Goal: Information Seeking & Learning: Learn about a topic

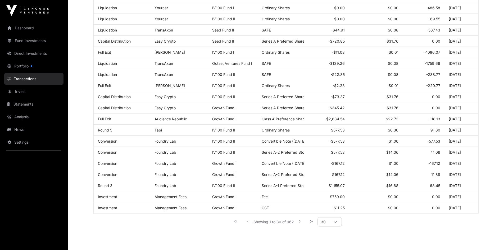
scroll to position [238, 0]
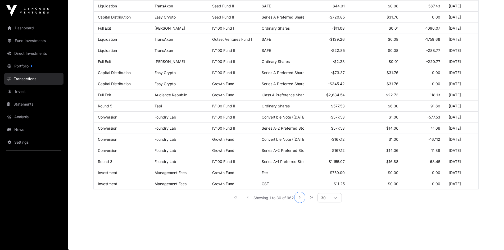
click at [299, 199] on icon "Next Page" at bounding box center [300, 197] width 4 height 4
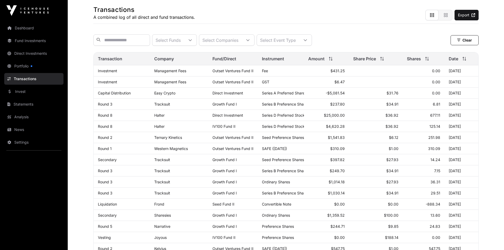
scroll to position [0, 0]
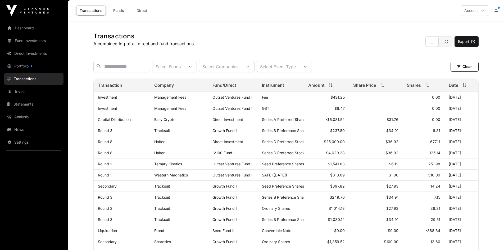
click at [20, 40] on link "Fund Investments" at bounding box center [33, 41] width 59 height 12
click at [26, 52] on link "Direct Investments" at bounding box center [33, 54] width 59 height 12
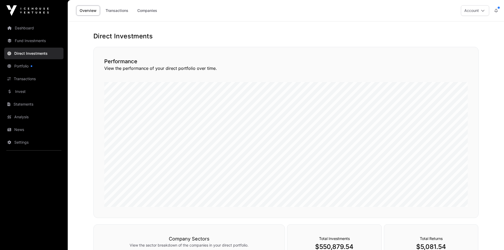
click at [29, 43] on link "Fund Investments" at bounding box center [33, 41] width 59 height 12
click at [20, 43] on link "Fund Investments" at bounding box center [33, 41] width 59 height 12
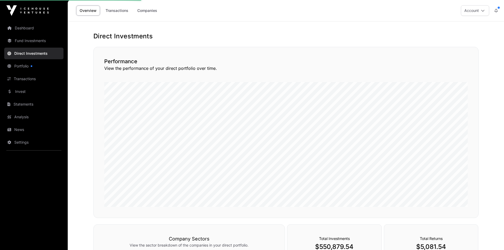
click at [20, 43] on link "Fund Investments" at bounding box center [33, 41] width 59 height 12
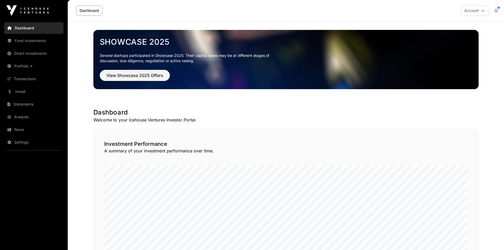
click at [24, 43] on link "Fund Investments" at bounding box center [33, 41] width 59 height 12
click at [29, 43] on link "Fund Investments" at bounding box center [33, 41] width 59 height 12
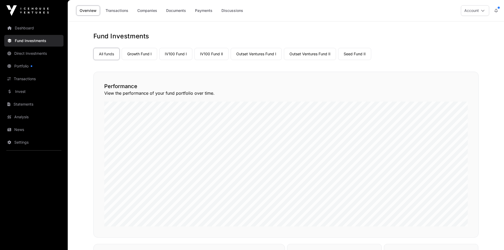
click at [151, 53] on link "Growth Fund I" at bounding box center [139, 54] width 35 height 12
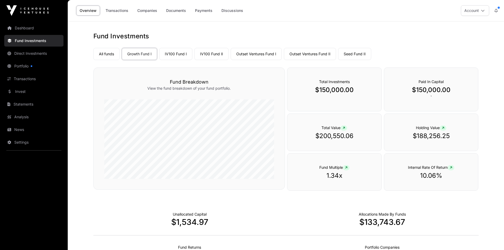
click at [149, 12] on link "Companies" at bounding box center [147, 11] width 27 height 10
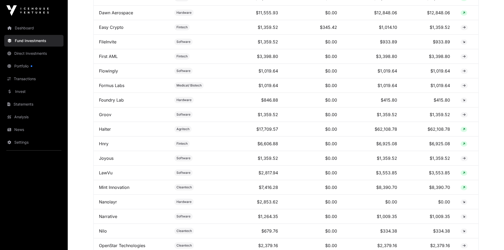
scroll to position [344, 0]
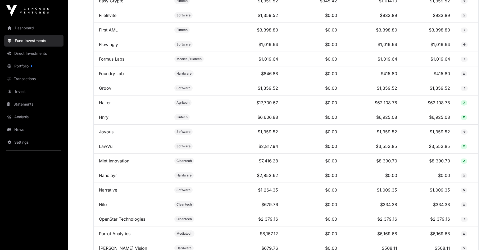
click at [108, 120] on link "Hnry" at bounding box center [104, 116] width 10 height 5
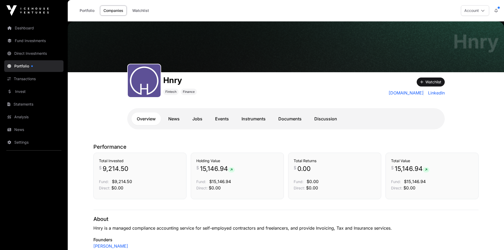
click at [294, 119] on link "Documents" at bounding box center [290, 118] width 34 height 13
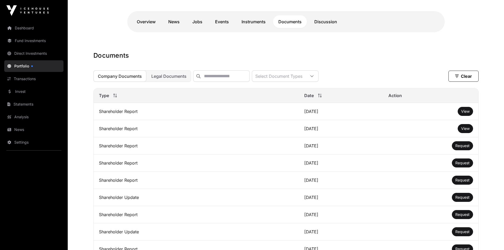
scroll to position [106, 0]
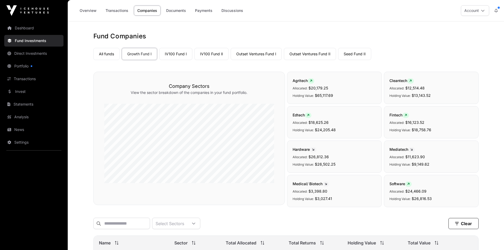
click at [177, 54] on link "IV100 Fund I" at bounding box center [175, 54] width 33 height 12
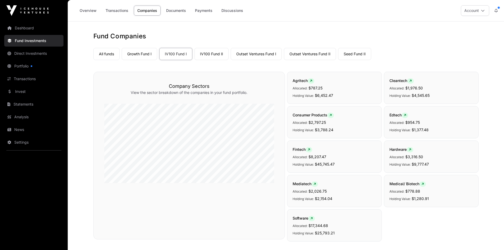
click at [83, 10] on link "Overview" at bounding box center [88, 11] width 24 height 10
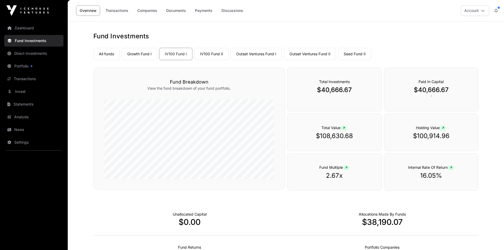
click at [146, 9] on link "Companies" at bounding box center [147, 11] width 27 height 10
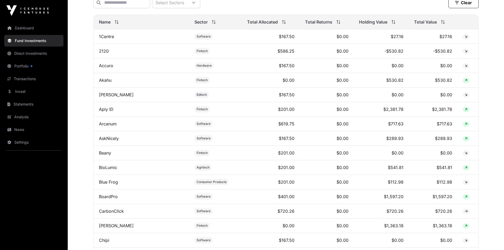
scroll to position [264, 0]
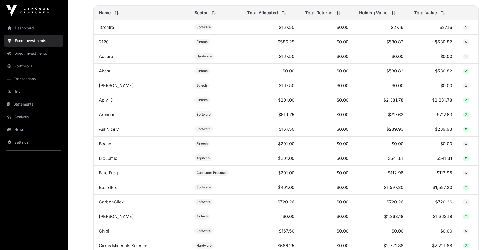
click at [109, 103] on link "Aply ID" at bounding box center [106, 99] width 15 height 5
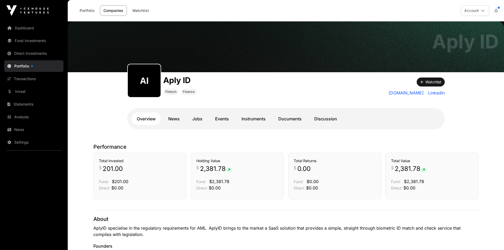
click at [288, 121] on link "Documents" at bounding box center [290, 118] width 34 height 13
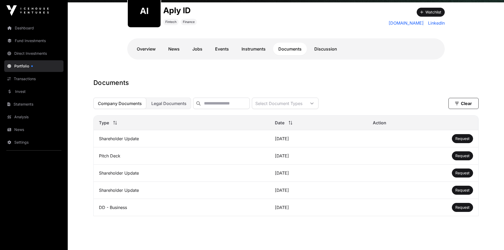
scroll to position [79, 0]
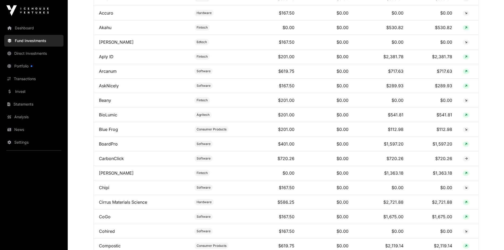
scroll to position [317, 0]
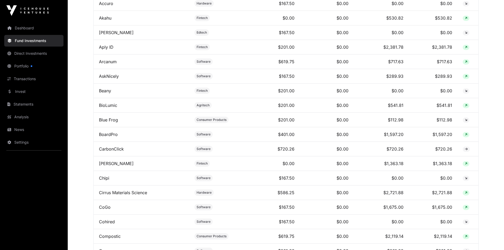
click at [107, 63] on link "Arcanum" at bounding box center [108, 61] width 18 height 5
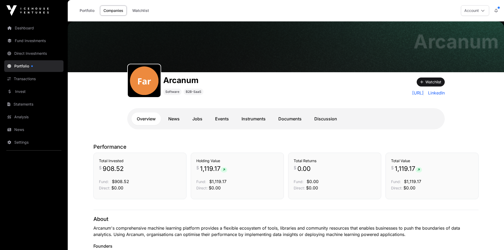
click at [294, 114] on link "Documents" at bounding box center [290, 118] width 34 height 13
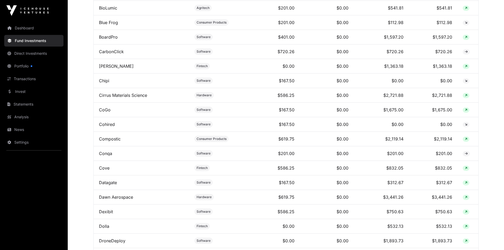
scroll to position [423, 0]
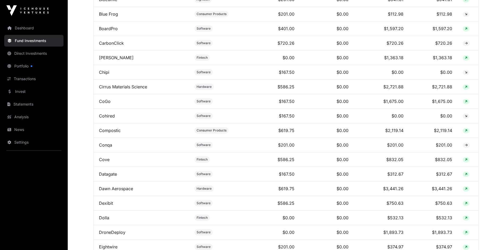
click at [104, 104] on link "CoGo" at bounding box center [105, 101] width 12 height 5
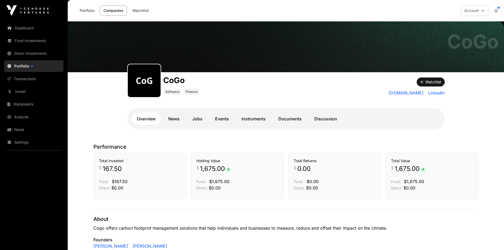
click at [293, 117] on link "Documents" at bounding box center [290, 118] width 34 height 13
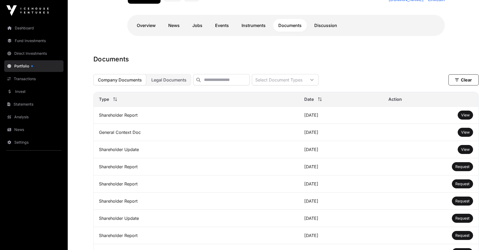
scroll to position [26, 0]
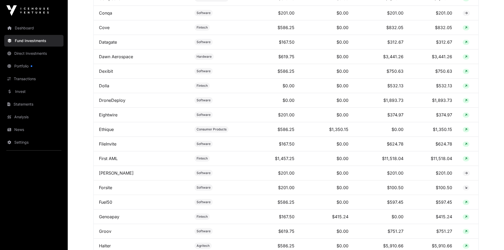
scroll to position [555, 0]
click at [110, 103] on link "DroneDeploy" at bounding box center [112, 99] width 26 height 5
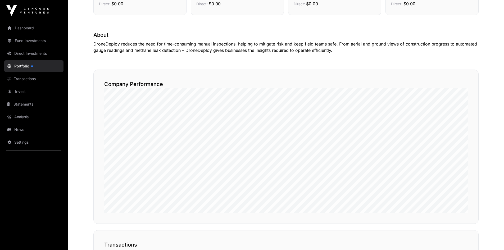
scroll to position [185, 0]
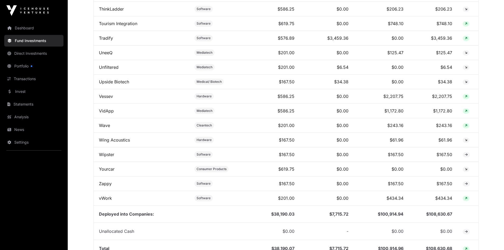
scroll to position [1613, 0]
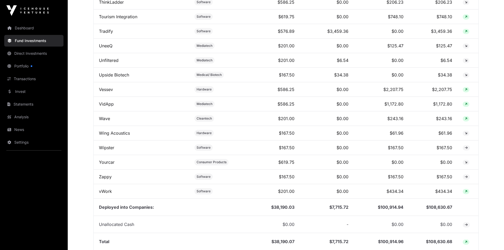
click at [108, 194] on link "vWork" at bounding box center [105, 191] width 13 height 5
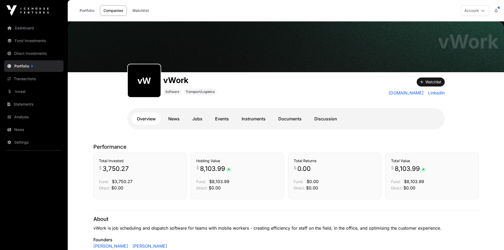
click at [285, 117] on link "Documents" at bounding box center [290, 118] width 34 height 13
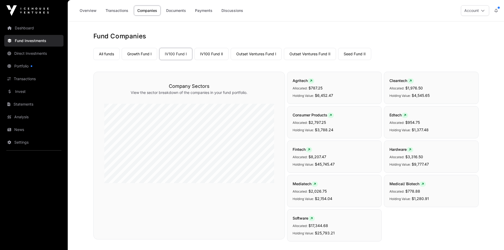
click at [216, 56] on link "IV100 Fund II" at bounding box center [211, 54] width 34 height 12
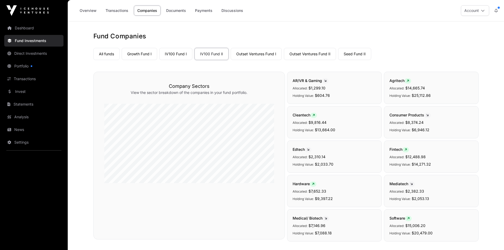
click at [87, 11] on link "Overview" at bounding box center [88, 11] width 24 height 10
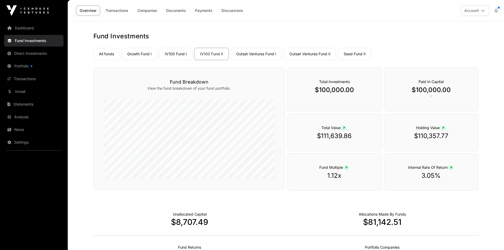
click at [146, 7] on link "Companies" at bounding box center [147, 11] width 27 height 10
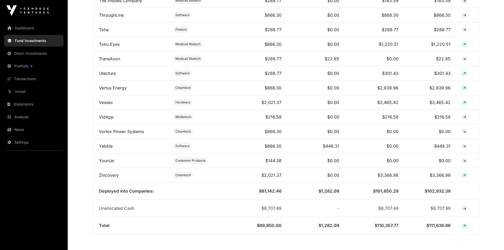
scroll to position [1560, 0]
